Goal: Task Accomplishment & Management: Manage account settings

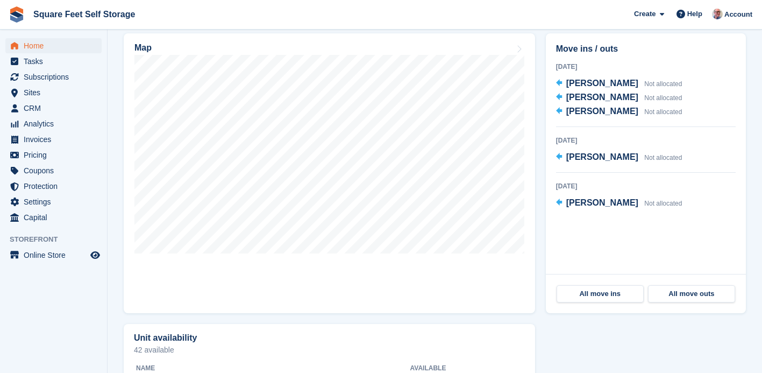
scroll to position [274, 0]
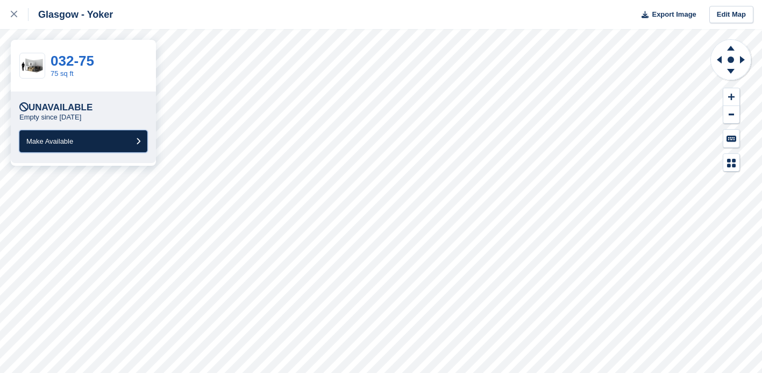
click at [92, 138] on button "Make Available" at bounding box center [83, 141] width 128 height 22
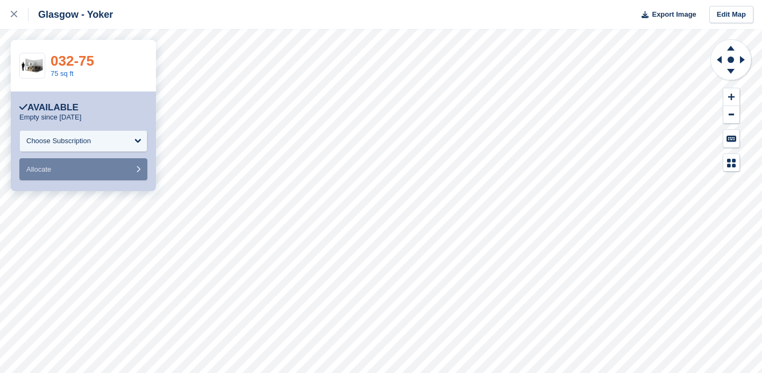
click at [77, 63] on link "032-75" at bounding box center [73, 61] width 44 height 16
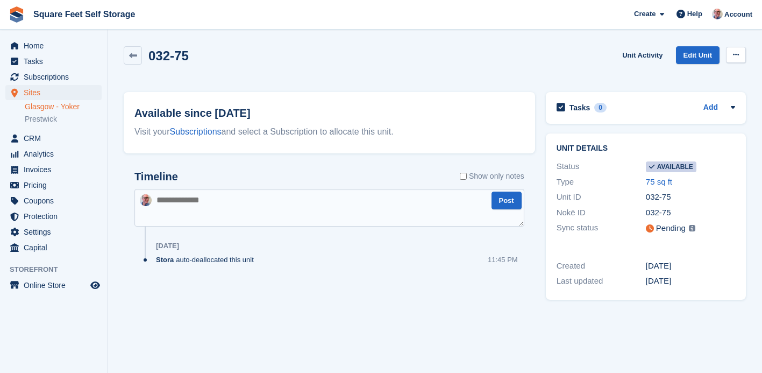
click at [736, 55] on icon at bounding box center [736, 54] width 6 height 7
click at [696, 77] on p "Make unavailable" at bounding box center [695, 76] width 94 height 14
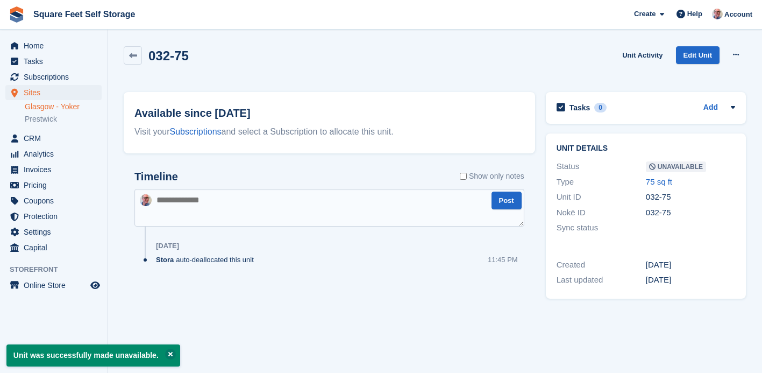
click at [366, 58] on div "032-75 Unit Activity Edit Unit Make Available Delete unit" at bounding box center [435, 61] width 622 height 31
click at [44, 44] on span "Home" at bounding box center [56, 45] width 65 height 15
